Goal: Information Seeking & Learning: Learn about a topic

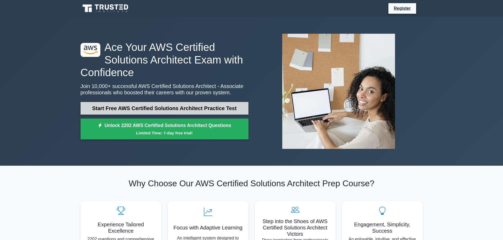
click at [198, 104] on link "Start Free AWS Certified Solutions Architect Practice Test" at bounding box center [164, 108] width 168 height 13
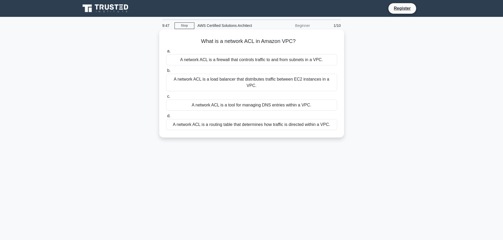
click at [207, 57] on div "A network ACL is a firewall that controls traffic to and from subnets in a VPC." at bounding box center [251, 59] width 171 height 11
click at [166, 53] on input "a. A network ACL is a firewall that controls traffic to and from subnets in a V…" at bounding box center [166, 51] width 0 height 3
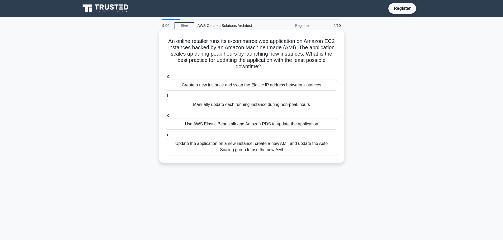
click at [251, 145] on div "Update the application on a new instance, create a new AMI, and update the Auto…" at bounding box center [251, 146] width 171 height 17
click at [166, 137] on input "d. Update the application on a new instance, create a new AMI, and update the A…" at bounding box center [166, 134] width 0 height 3
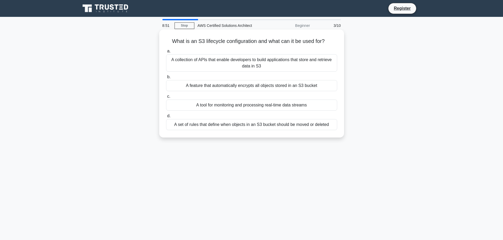
click at [267, 130] on div "A set of rules that define when objects in an S3 bucket should be moved or dele…" at bounding box center [251, 124] width 171 height 11
click at [166, 118] on input "d. A set of rules that define when objects in an S3 bucket should be moved or d…" at bounding box center [166, 115] width 0 height 3
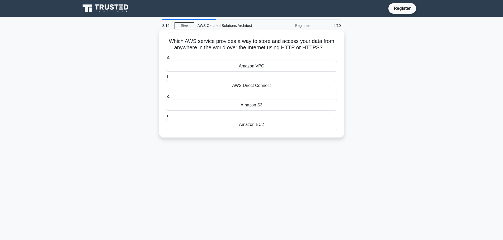
click at [249, 108] on div "Amazon S3" at bounding box center [251, 105] width 171 height 11
click at [166, 98] on input "c. Amazon S3" at bounding box center [166, 96] width 0 height 3
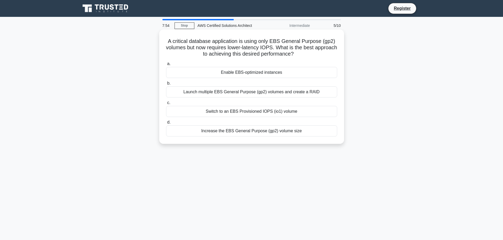
click at [190, 114] on div "Switch to an EBS Provisioned IOPS (io1) volume" at bounding box center [251, 111] width 171 height 11
click at [166, 105] on input "c. Switch to an EBS Provisioned IOPS (io1) volume" at bounding box center [166, 102] width 0 height 3
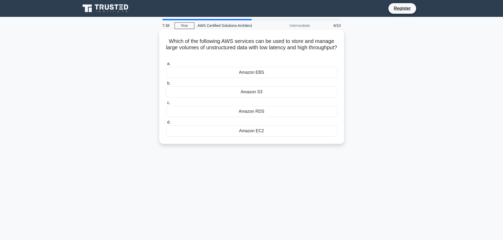
click at [229, 93] on div "Amazon S3" at bounding box center [251, 92] width 171 height 11
click at [166, 85] on input "b. Amazon S3" at bounding box center [166, 83] width 0 height 3
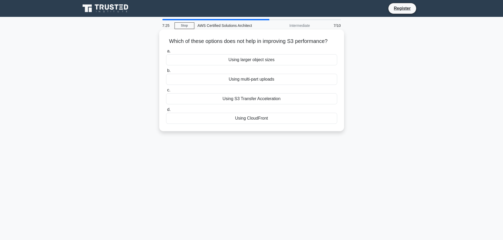
click at [254, 63] on div "Using larger object sizes" at bounding box center [251, 59] width 171 height 11
click at [166, 53] on input "a. Using larger object sizes" at bounding box center [166, 51] width 0 height 3
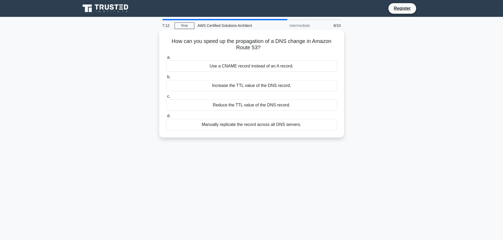
click at [262, 108] on div "Reduce the TTL value of the DNS record." at bounding box center [251, 105] width 171 height 11
click at [166, 98] on input "c. Reduce the TTL value of the DNS record." at bounding box center [166, 96] width 0 height 3
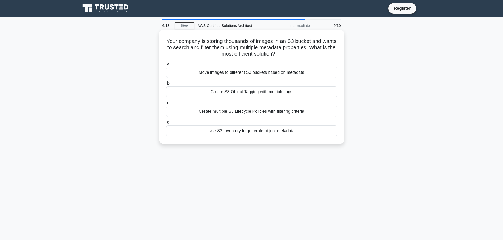
click at [231, 92] on div "Create S3 Object Tagging with multiple tags" at bounding box center [251, 92] width 171 height 11
click at [166, 85] on input "b. Create S3 Object Tagging with multiple tags" at bounding box center [166, 83] width 0 height 3
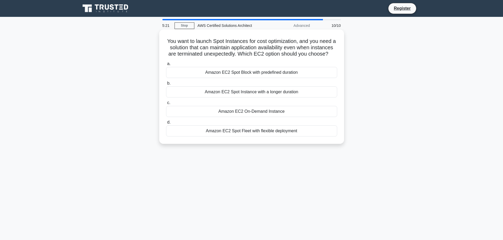
click at [274, 137] on div "Amazon EC2 Spot Fleet with flexible deployment" at bounding box center [251, 131] width 171 height 11
click at [166, 124] on input "d. Amazon EC2 Spot Fleet with flexible deployment" at bounding box center [166, 122] width 0 height 3
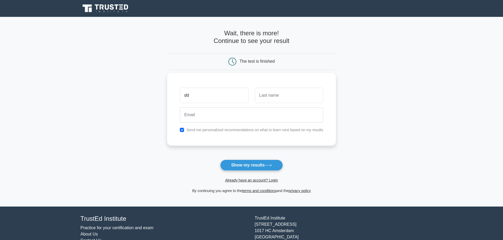
type input "dd"
type input "ddd"
type input "[EMAIL_ADDRESS][DOMAIN_NAME]"
click at [180, 131] on div "Send me personalized recommendations on what to learn next based on my results" at bounding box center [251, 130] width 150 height 6
click at [182, 131] on input "checkbox" at bounding box center [182, 130] width 4 height 4
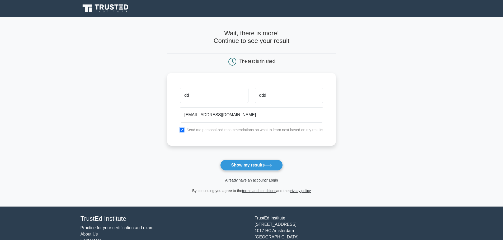
checkbox input "false"
click at [233, 167] on button "Show my results" at bounding box center [251, 165] width 62 height 11
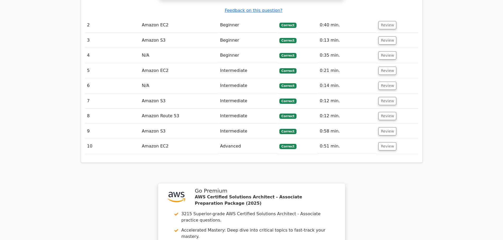
scroll to position [589, 0]
click at [387, 143] on button "Review" at bounding box center [387, 147] width 18 height 8
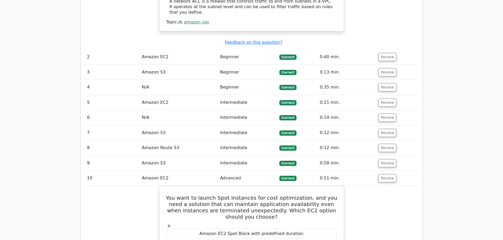
scroll to position [537, 0]
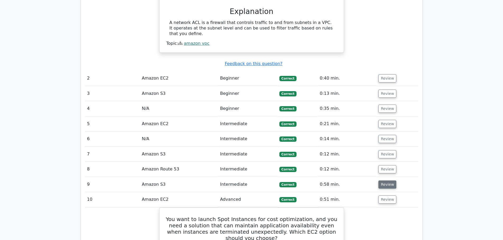
click at [389, 181] on button "Review" at bounding box center [387, 185] width 18 height 8
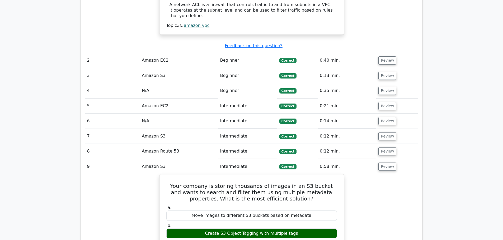
scroll to position [546, 0]
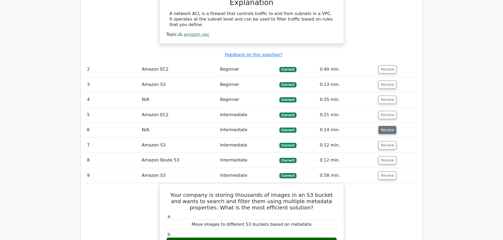
click at [383, 126] on button "Review" at bounding box center [387, 130] width 18 height 8
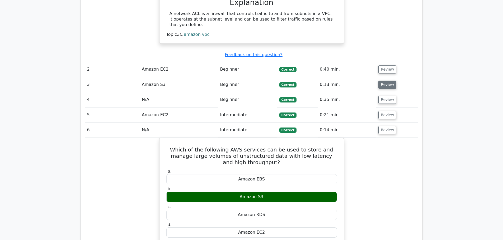
click at [379, 81] on button "Review" at bounding box center [387, 85] width 18 height 8
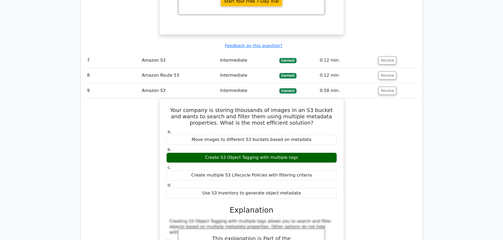
scroll to position [1596, 0]
